Goal: Task Accomplishment & Management: Manage account settings

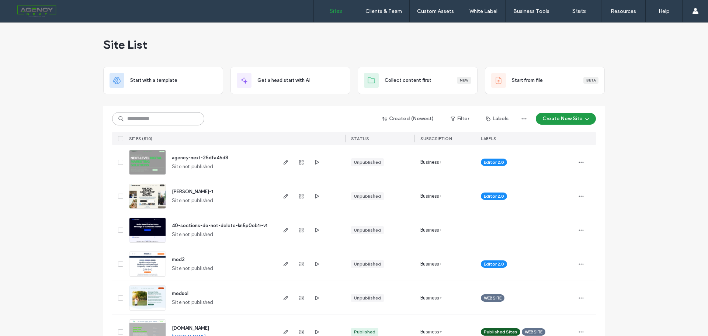
click at [130, 114] on input at bounding box center [158, 118] width 92 height 13
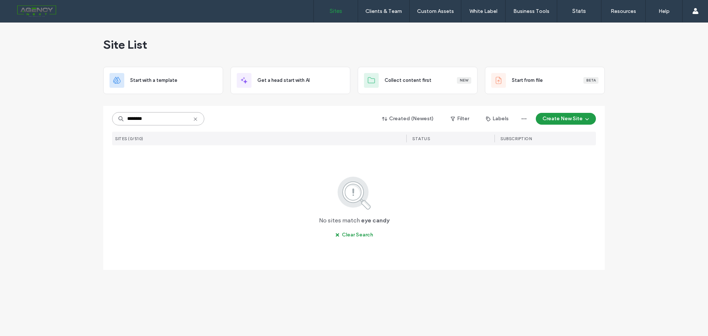
type input "********"
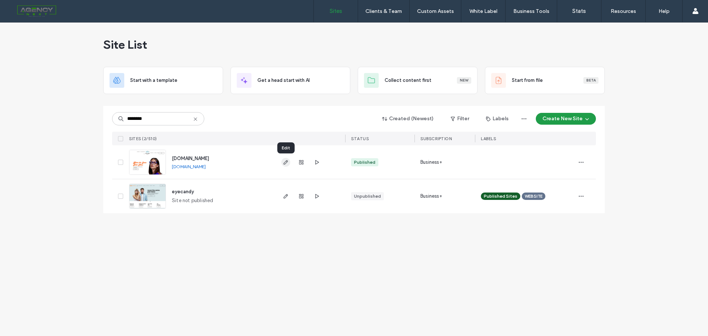
click at [289, 161] on span "button" at bounding box center [286, 162] width 9 height 9
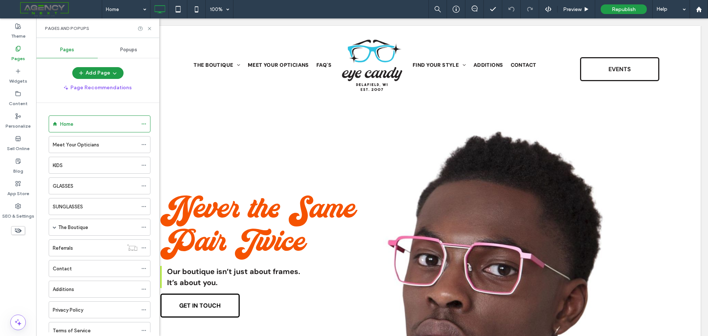
click at [121, 47] on span "Popups" at bounding box center [128, 50] width 17 height 6
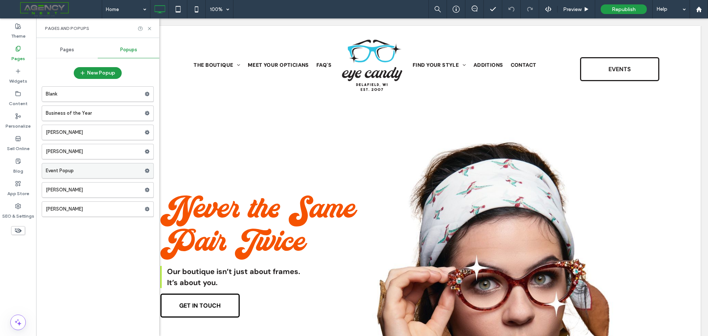
click at [72, 172] on label "Event Popup" at bounding box center [95, 170] width 99 height 15
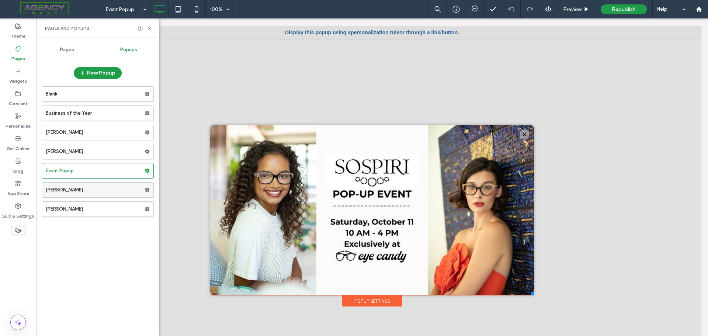
click at [69, 191] on label "[PERSON_NAME]" at bounding box center [95, 190] width 99 height 15
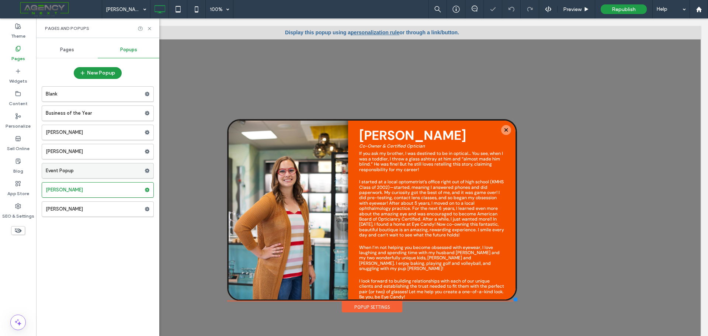
click at [72, 170] on label "Event Popup" at bounding box center [95, 170] width 99 height 15
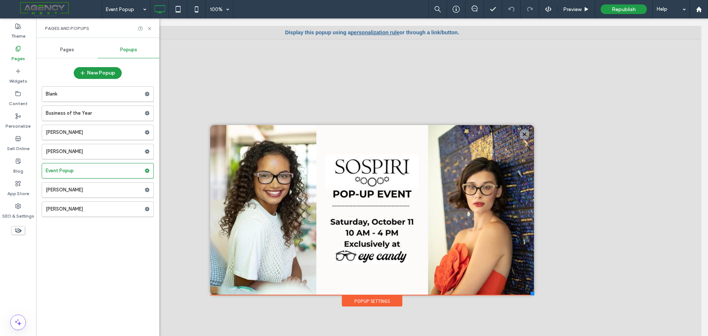
click at [380, 303] on div "Popup Settings" at bounding box center [372, 301] width 61 height 11
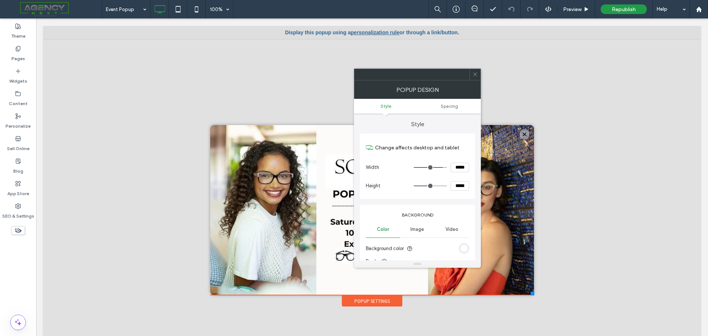
type input "**"
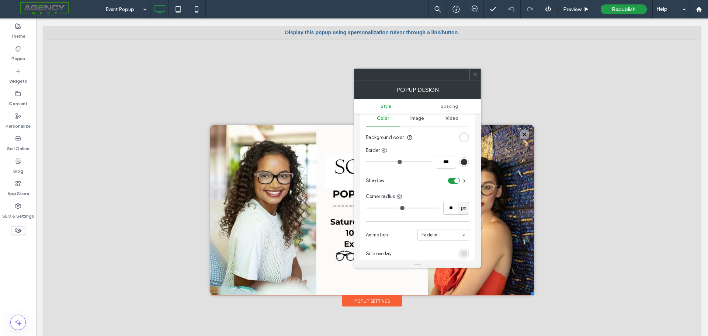
scroll to position [111, 0]
click at [479, 75] on div at bounding box center [475, 74] width 11 height 11
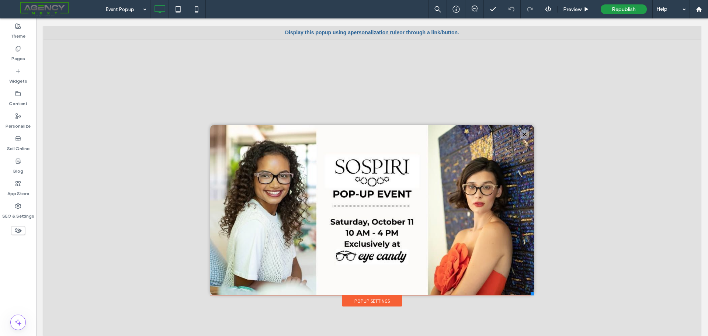
click at [370, 31] on link "personalization rule" at bounding box center [375, 33] width 49 height 6
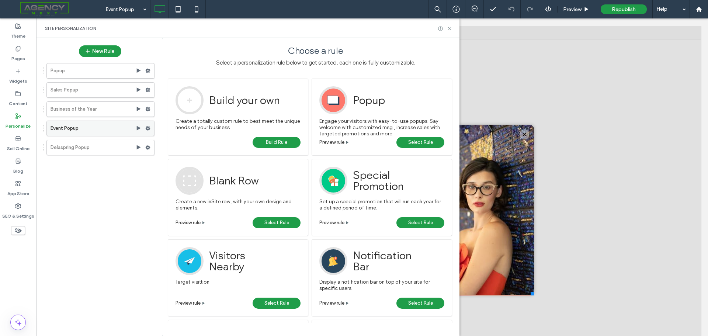
click at [149, 128] on use at bounding box center [148, 128] width 5 height 4
click at [448, 30] on icon at bounding box center [450, 29] width 6 height 6
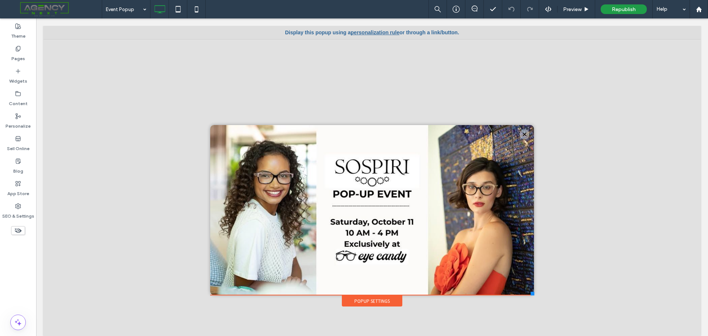
click at [42, 8] on span at bounding box center [54, 9] width 96 height 15
